Goal: Information Seeking & Learning: Learn about a topic

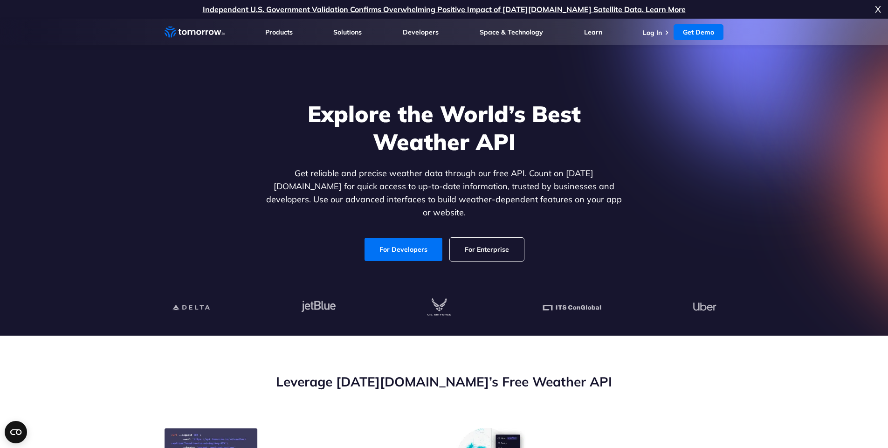
click at [424, 248] on link "For Developers" at bounding box center [403, 249] width 78 height 23
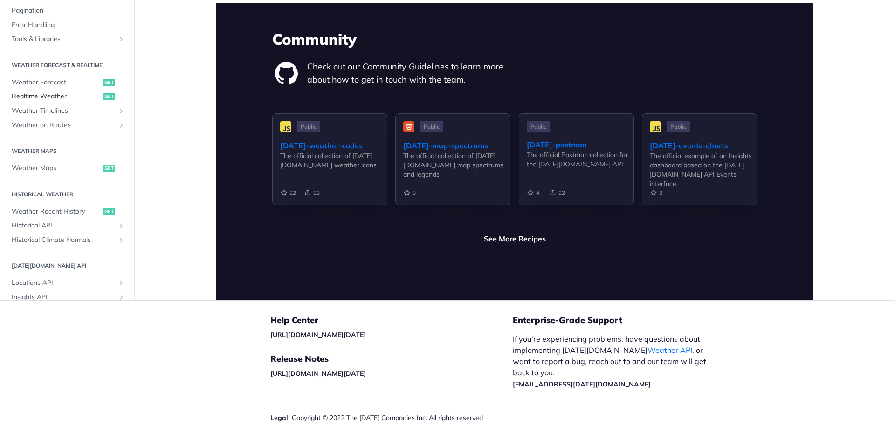
click at [47, 92] on span "Realtime Weather" at bounding box center [56, 96] width 89 height 9
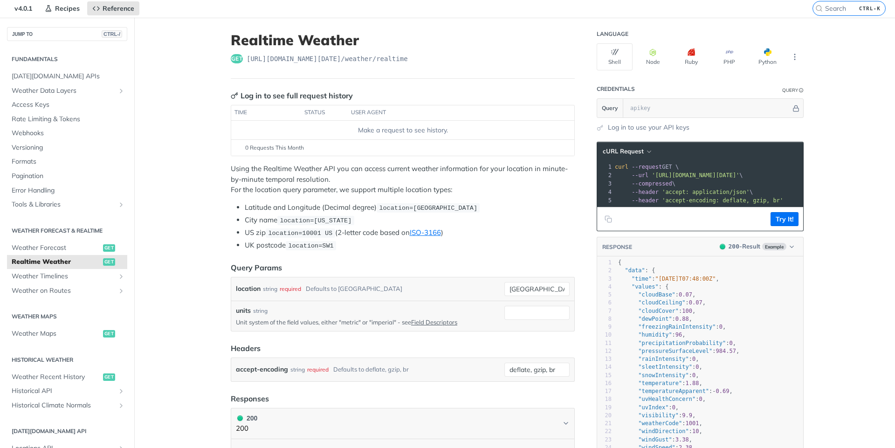
scroll to position [8, 0]
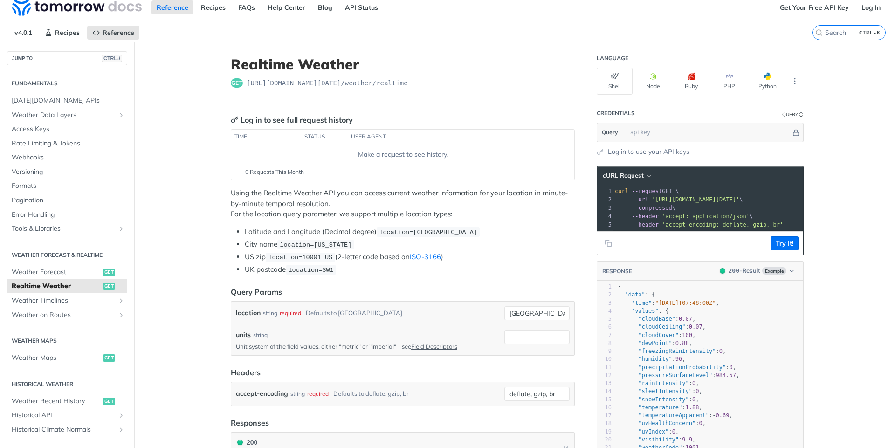
click at [386, 155] on div "Make a request to see history." at bounding box center [402, 155] width 335 height 10
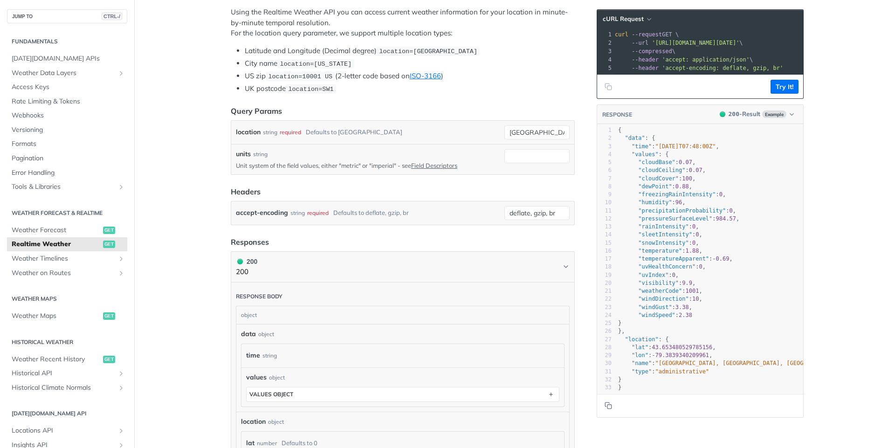
scroll to position [0, 0]
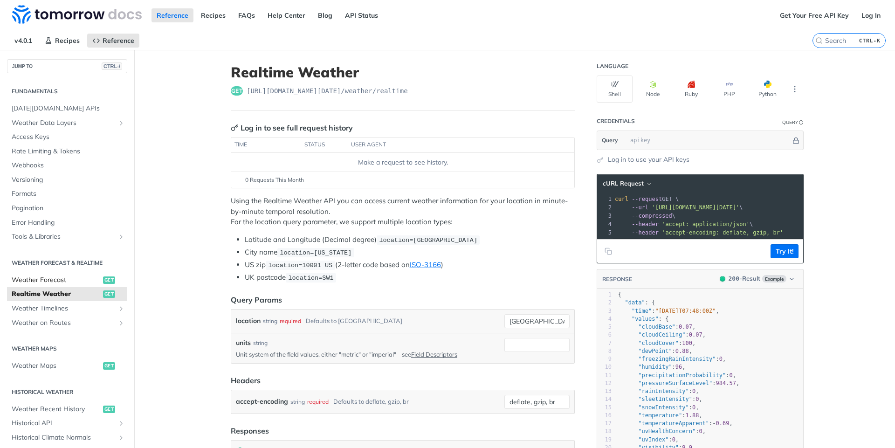
click at [33, 284] on span "Weather Forecast" at bounding box center [56, 279] width 89 height 9
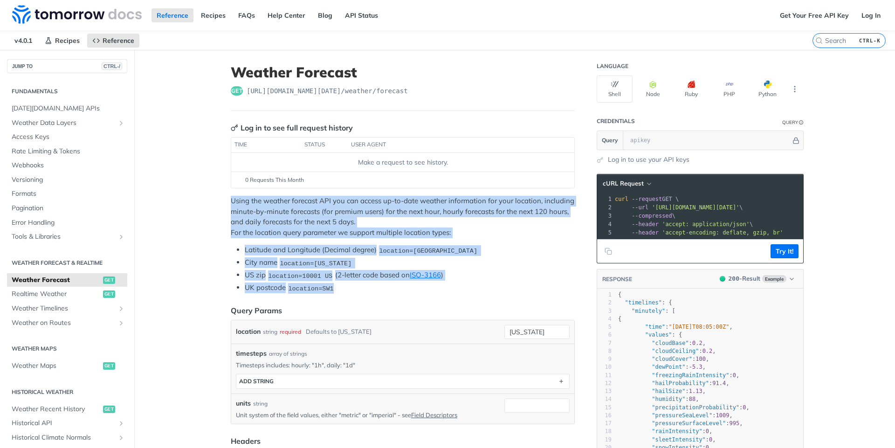
drag, startPoint x: 224, startPoint y: 200, endPoint x: 451, endPoint y: 285, distance: 242.7
click at [451, 285] on li "UK postcode location=SW1" at bounding box center [410, 287] width 330 height 11
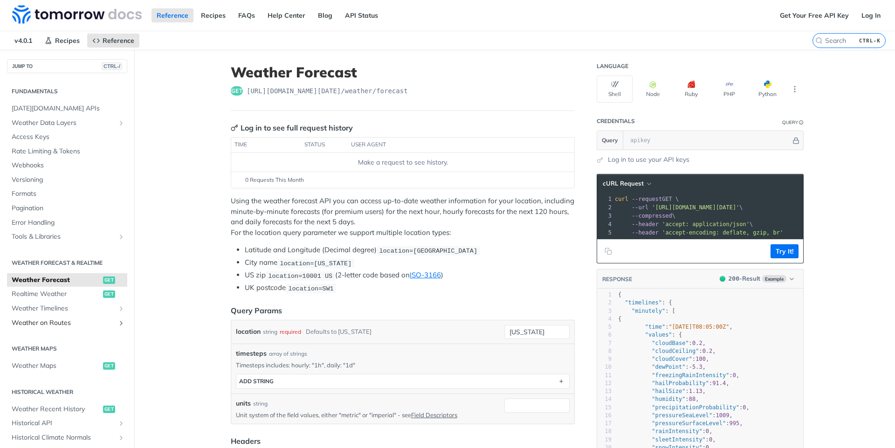
click at [43, 324] on span "Weather on Routes" at bounding box center [63, 322] width 103 height 9
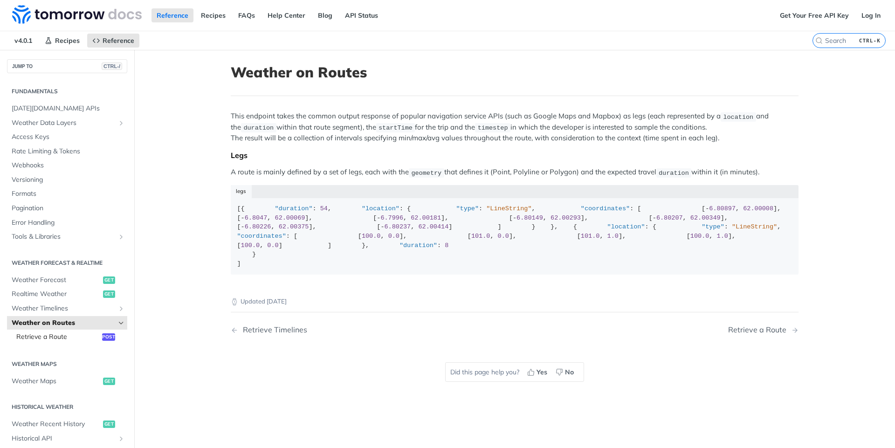
click at [55, 335] on span "Retrieve a Route" at bounding box center [57, 336] width 83 height 9
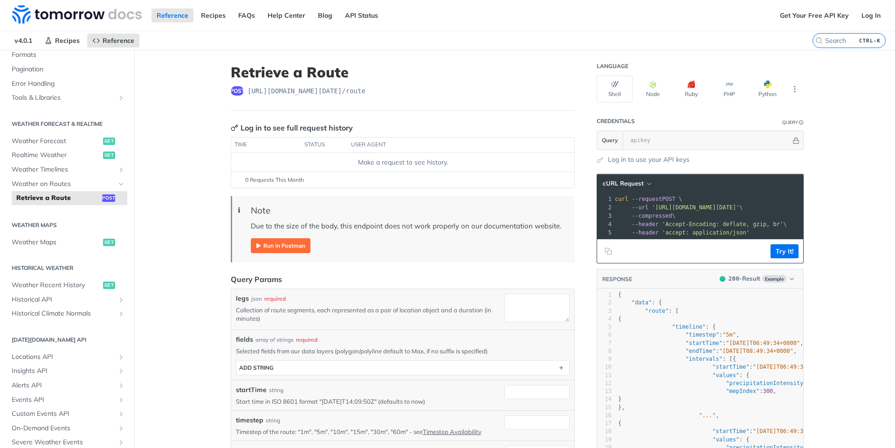
scroll to position [186, 0]
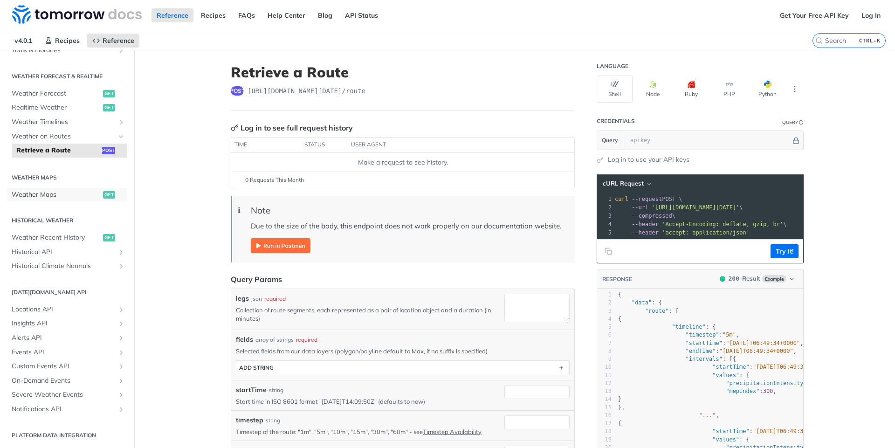
click at [65, 198] on span "Weather Maps" at bounding box center [56, 194] width 89 height 9
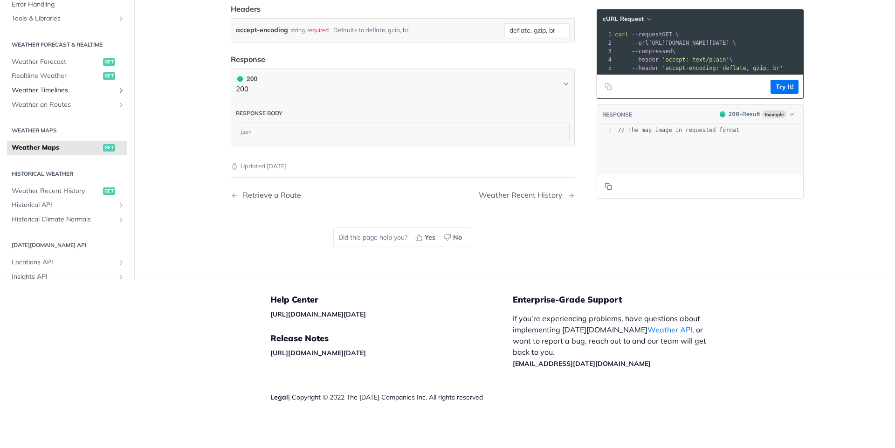
click at [65, 93] on span "Weather Timelines" at bounding box center [63, 90] width 103 height 9
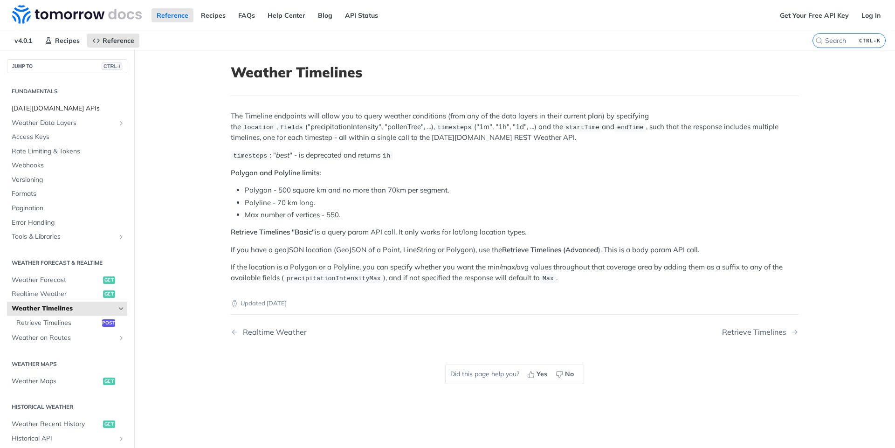
click at [65, 110] on span "Tomorrow.io APIs" at bounding box center [68, 108] width 113 height 9
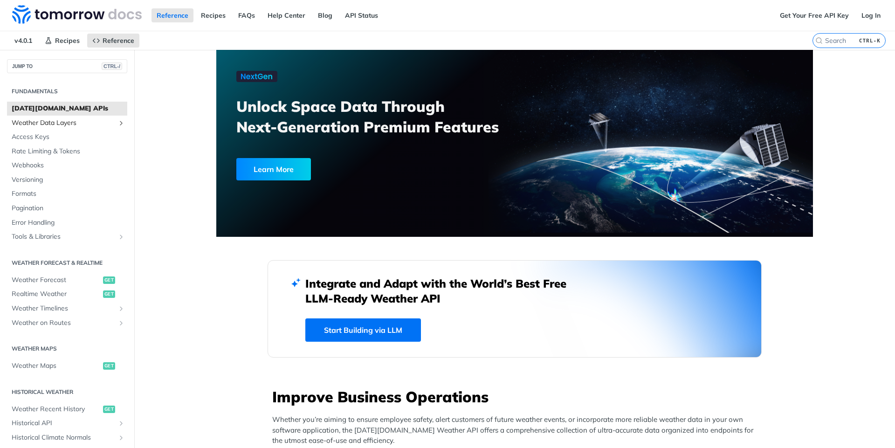
click at [117, 123] on icon "Show subpages for Weather Data Layers" at bounding box center [120, 122] width 7 height 7
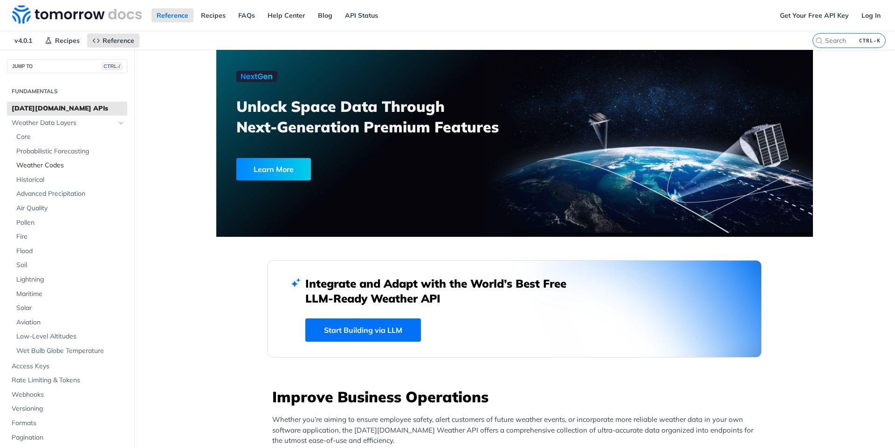
click at [29, 160] on link "Weather Codes" at bounding box center [70, 165] width 116 height 14
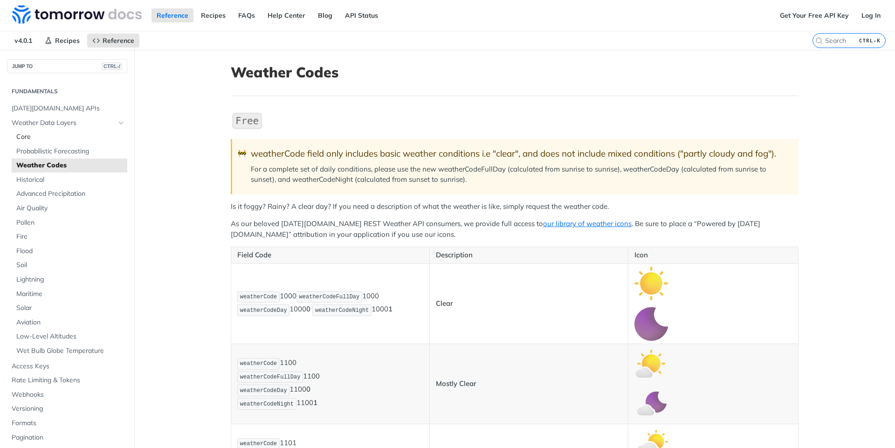
click at [26, 131] on link "Core" at bounding box center [70, 137] width 116 height 14
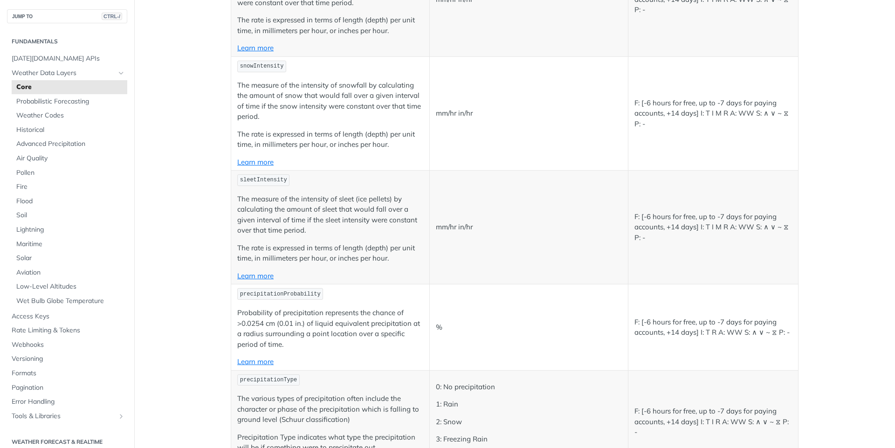
drag, startPoint x: 194, startPoint y: 143, endPoint x: 171, endPoint y: 320, distance: 178.1
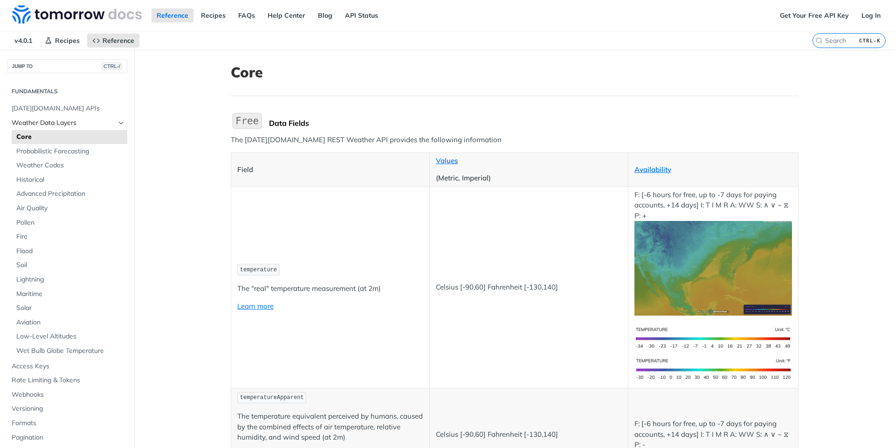
click at [29, 122] on span "Weather Data Layers" at bounding box center [63, 122] width 103 height 9
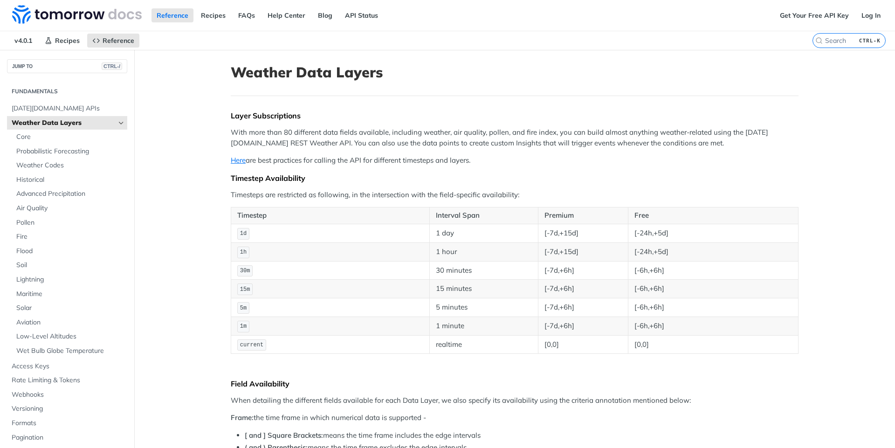
click at [117, 122] on icon "Hide subpages for Weather Data Layers" at bounding box center [120, 122] width 7 height 7
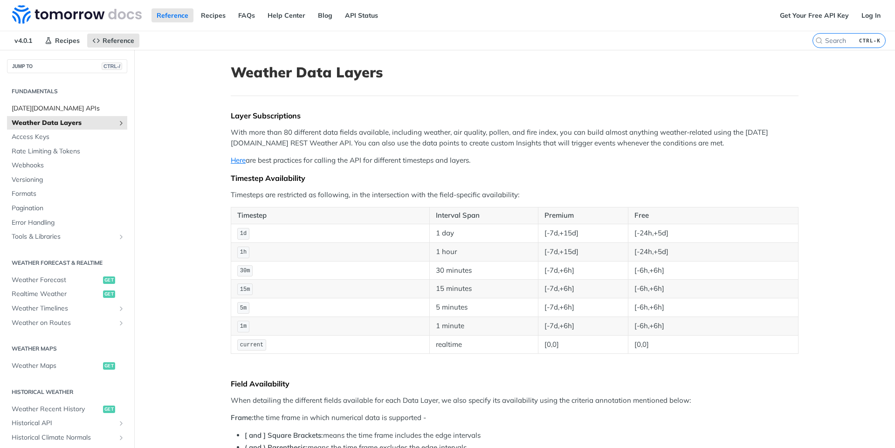
click at [54, 112] on span "Tomorrow.io APIs" at bounding box center [68, 108] width 113 height 9
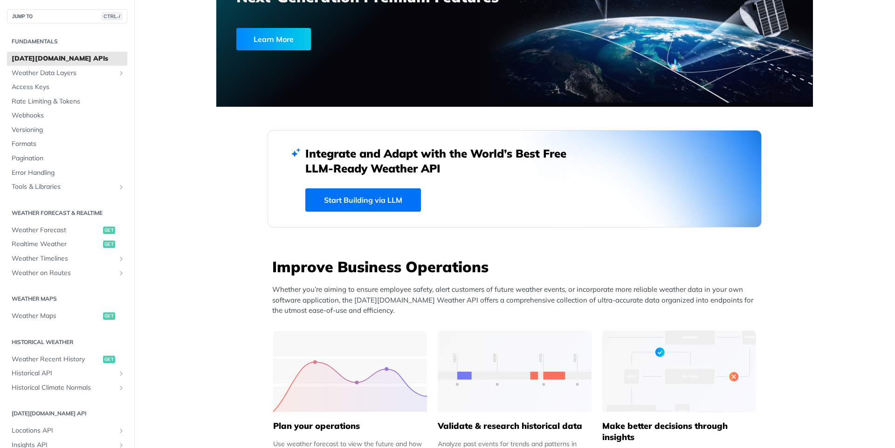
scroll to position [133, 0]
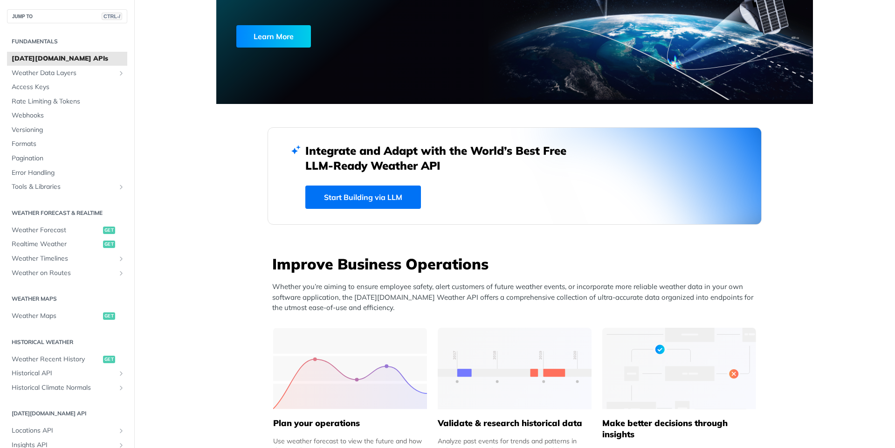
click at [381, 187] on link "Start Building via LLM" at bounding box center [363, 196] width 116 height 23
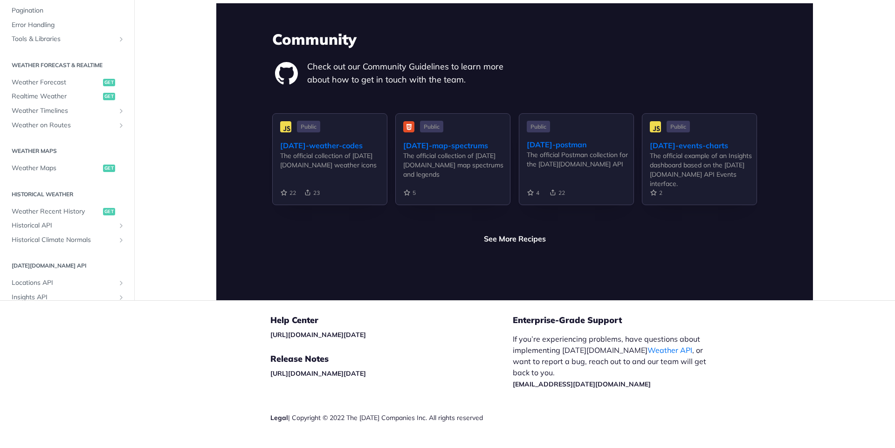
scroll to position [2184, 0]
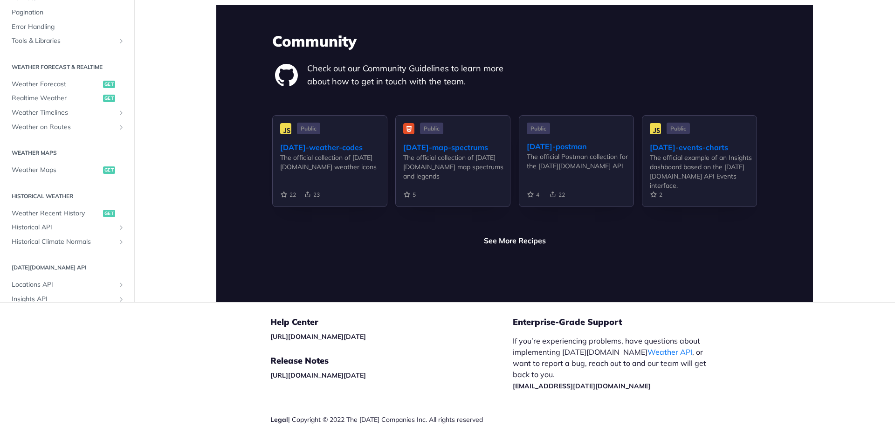
click at [117, 224] on icon "Show subpages for Historical API" at bounding box center [120, 227] width 7 height 7
click at [43, 237] on span "Retrieve Historical Weather" at bounding box center [57, 241] width 83 height 9
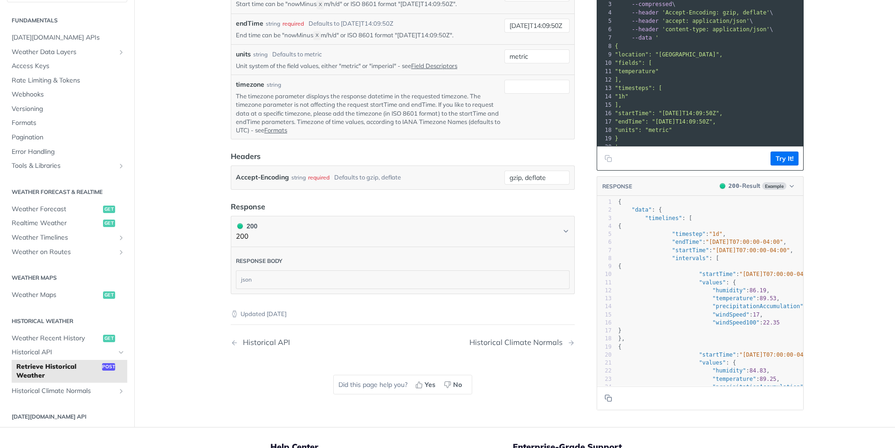
scroll to position [473, 0]
